Goal: Task Accomplishment & Management: Manage account settings

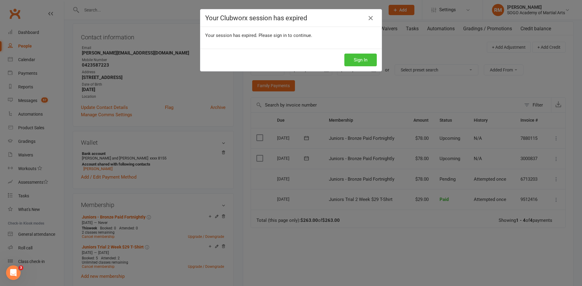
click at [358, 58] on button "Sign In" at bounding box center [360, 60] width 32 height 13
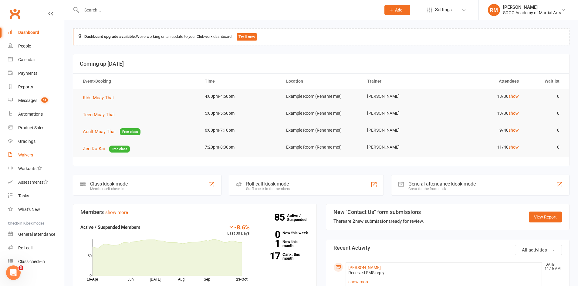
click at [30, 156] on div "Waivers" at bounding box center [25, 155] width 15 height 5
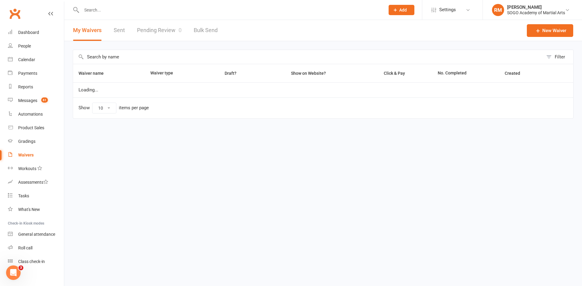
select select "100"
